Goal: Transaction & Acquisition: Purchase product/service

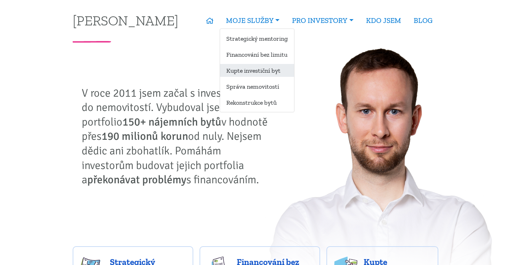
click at [252, 70] on link "Kupte investiční byt" at bounding box center [257, 70] width 74 height 13
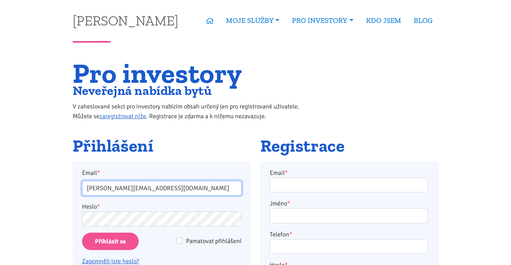
type input "jakub.drozd@vitov.net"
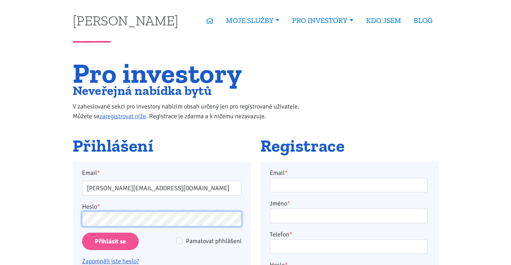
click at [110, 241] on input "Přihlásit se" at bounding box center [110, 242] width 57 height 18
click at [112, 239] on input "Přihlásit se" at bounding box center [110, 242] width 57 height 18
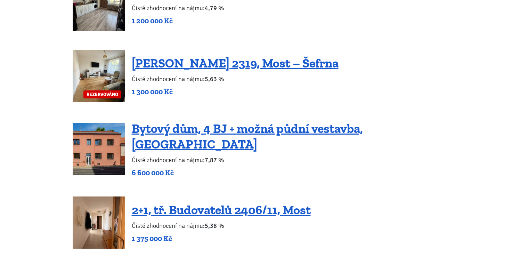
scroll to position [763, 0]
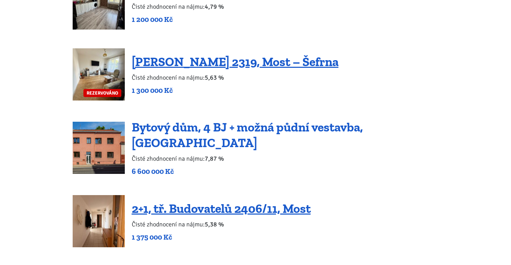
click at [252, 133] on link "Bytový dům, 4 BJ + možná půdní vestavba, [GEOGRAPHIC_DATA]" at bounding box center [247, 135] width 231 height 31
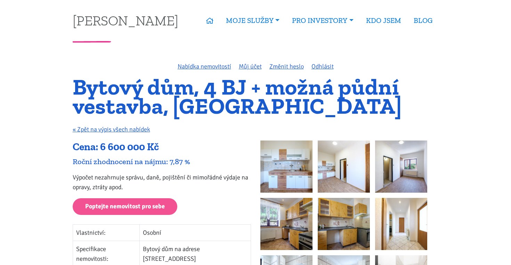
click at [291, 161] on img at bounding box center [287, 167] width 52 height 52
